Goal: Task Accomplishment & Management: Manage account settings

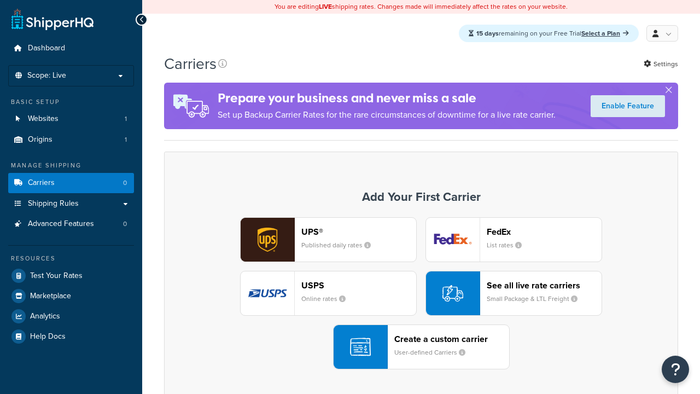
click at [421, 294] on div "UPS® Published daily rates FedEx List rates USPS Online rates See all live rate…" at bounding box center [421, 293] width 491 height 152
click at [421, 347] on div "Create a custom carrier User-defined Carriers" at bounding box center [451, 347] width 115 height 26
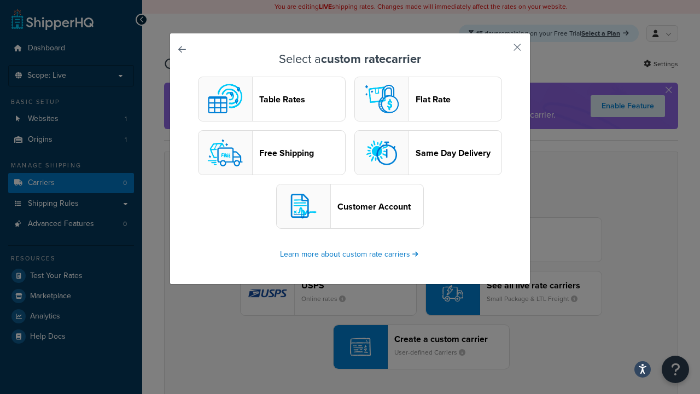
click at [272, 100] on header "Table Rates" at bounding box center [302, 99] width 86 height 10
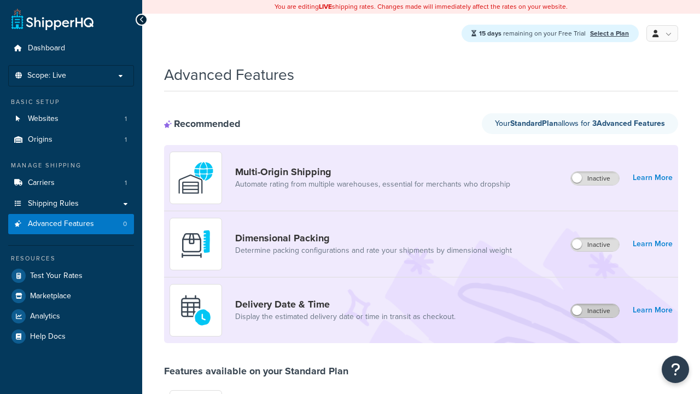
click at [596, 311] on label "Inactive" at bounding box center [595, 310] width 48 height 13
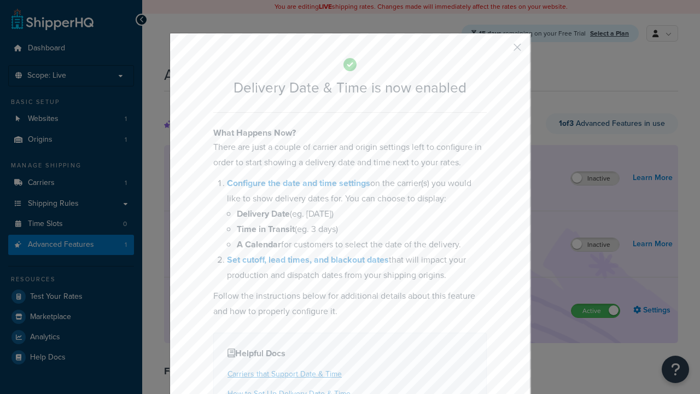
click at [501, 51] on button "button" at bounding box center [501, 51] width 3 height 3
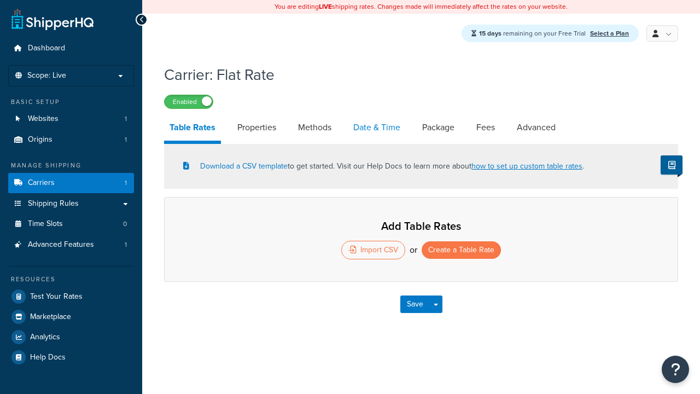
click at [377, 129] on link "Date & Time" at bounding box center [377, 127] width 58 height 26
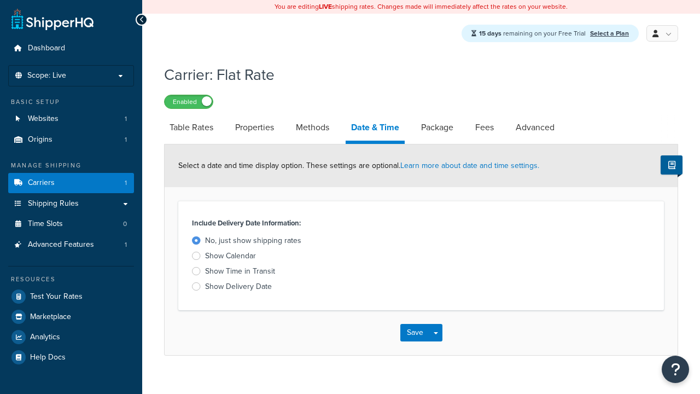
click at [240, 273] on div "Show Time in Transit" at bounding box center [240, 271] width 70 height 11
click at [0, 0] on input "Show Time in Transit" at bounding box center [0, 0] width 0 height 0
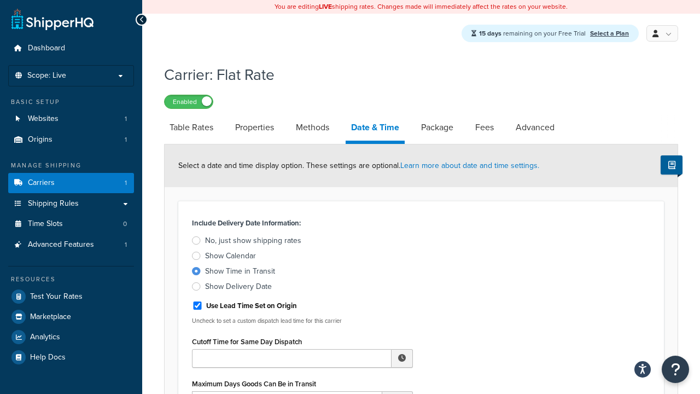
click at [240, 273] on div "Show Time in Transit" at bounding box center [240, 271] width 70 height 11
click at [0, 0] on input "Show Time in Transit" at bounding box center [0, 0] width 0 height 0
type input "11:00 AM"
type input "5"
type input "Delivered on:"
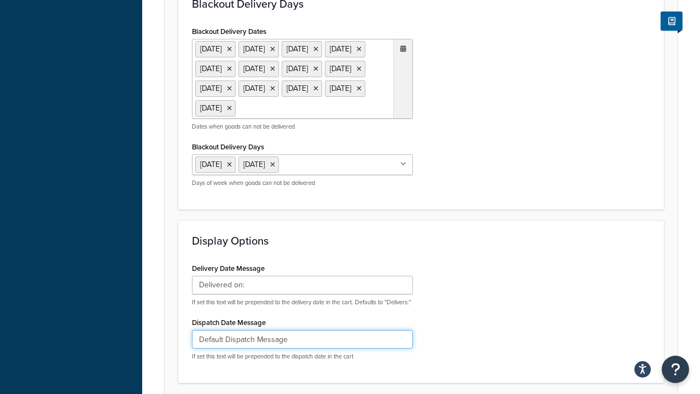
type input "Default Dispatch Message"
